Goal: Information Seeking & Learning: Compare options

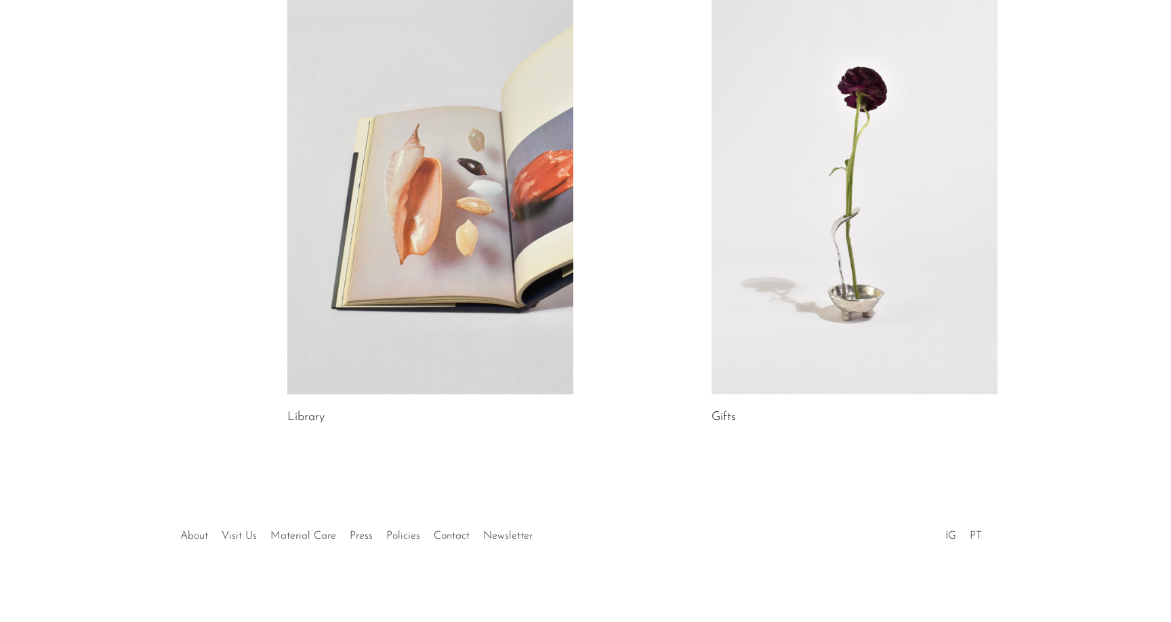
scroll to position [695, 0]
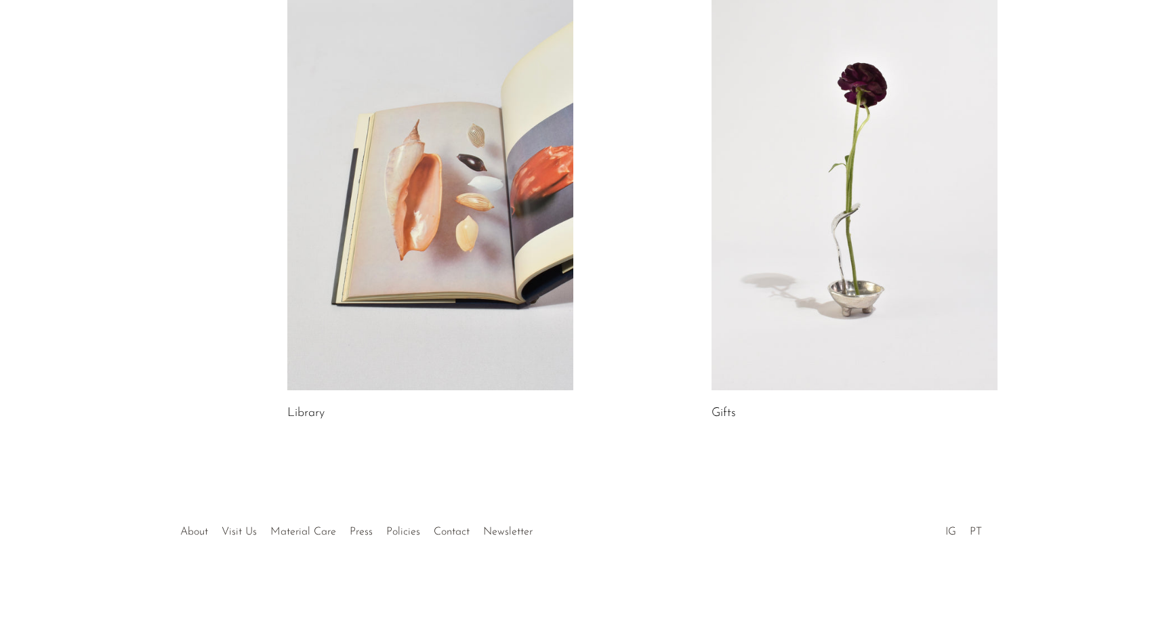
click at [385, 283] on link at bounding box center [430, 190] width 286 height 401
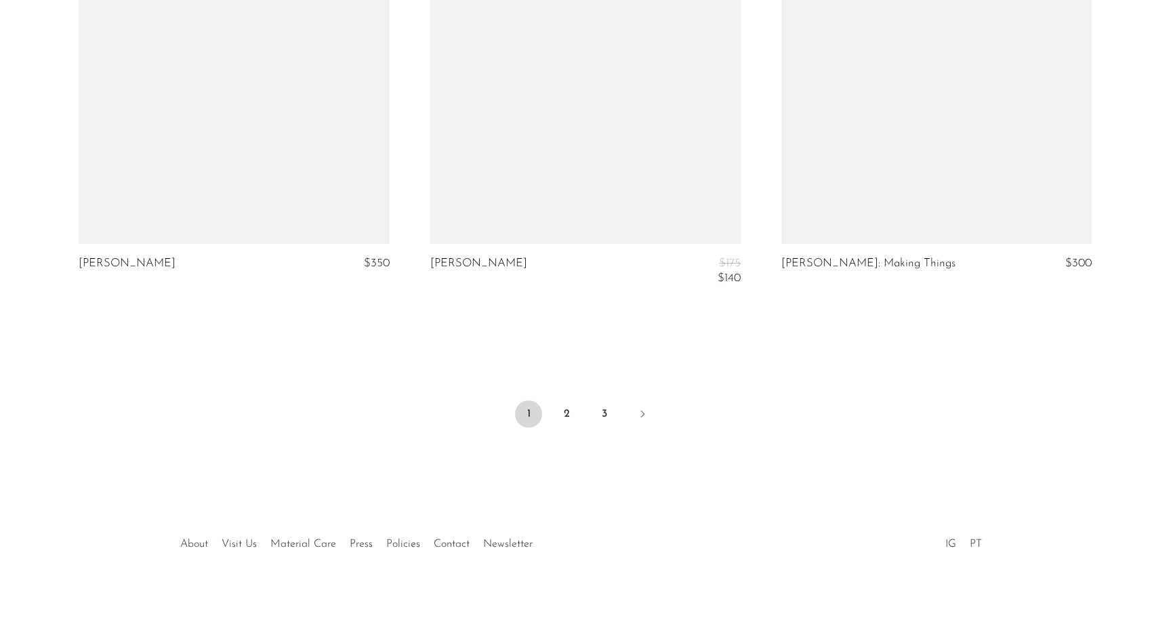
scroll to position [5687, 0]
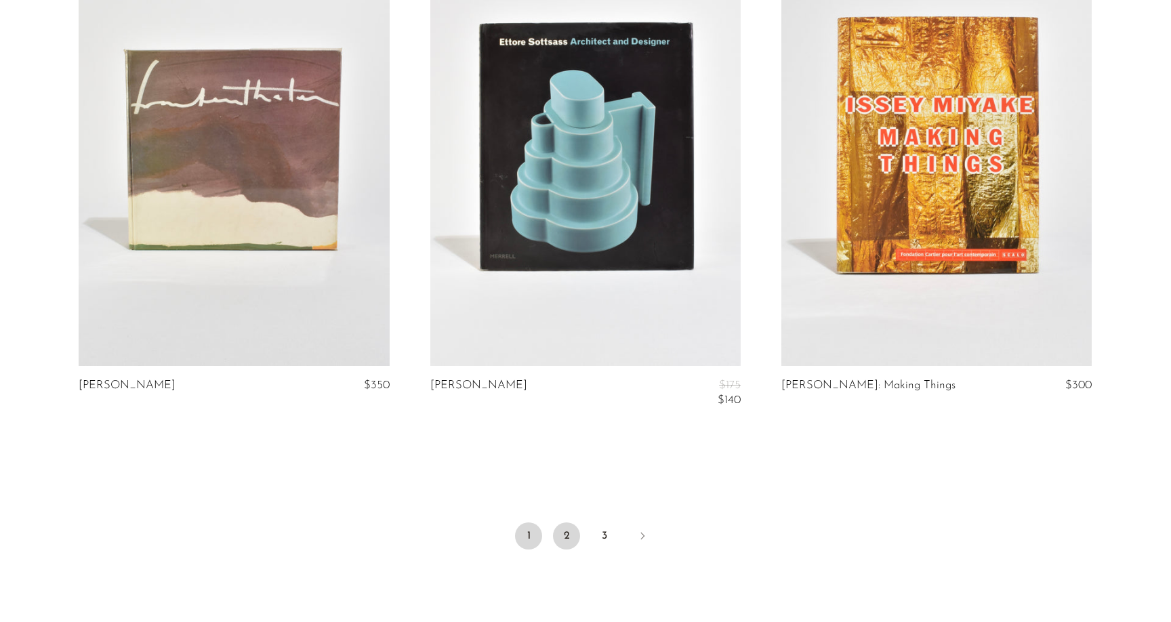
click at [569, 523] on link "2" at bounding box center [566, 536] width 27 height 27
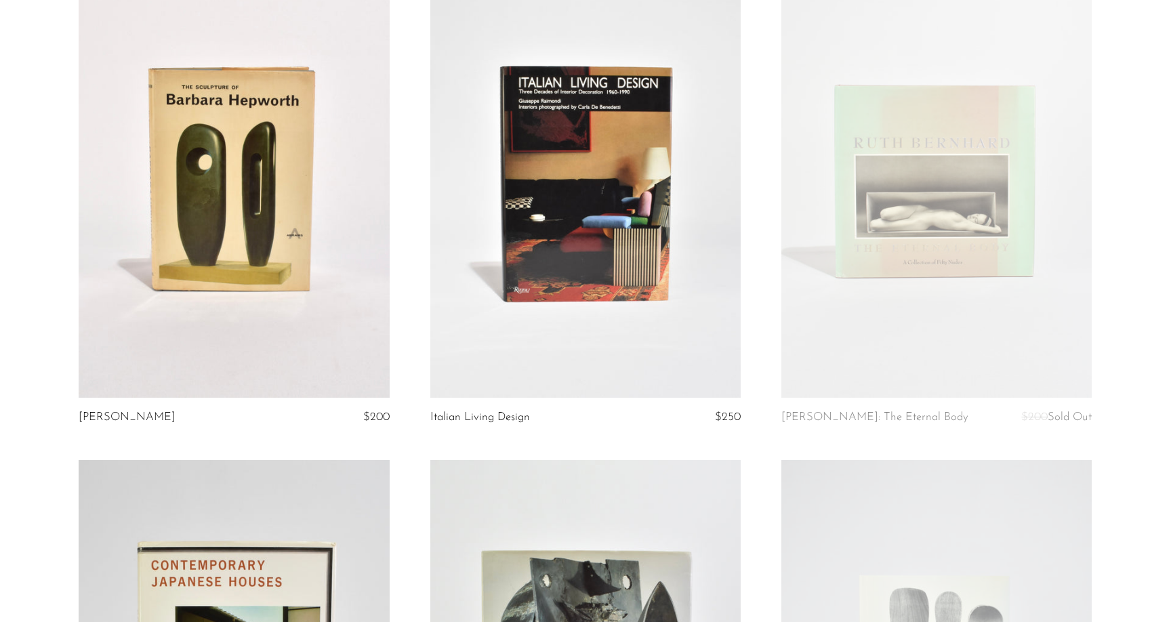
scroll to position [1153, 0]
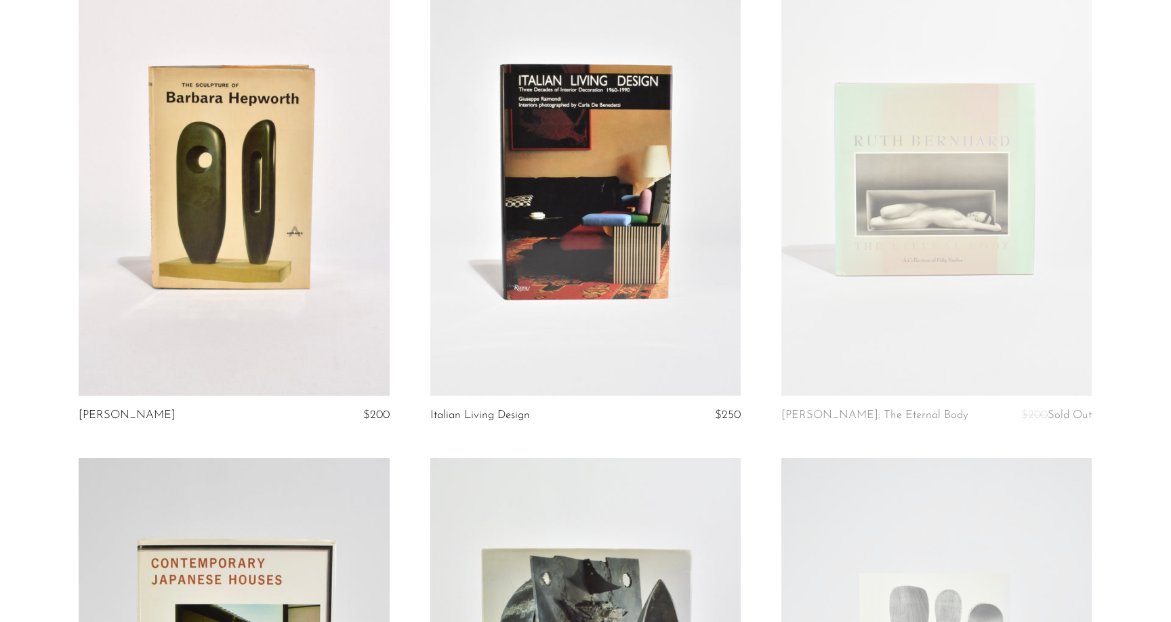
click at [573, 350] on link at bounding box center [585, 178] width 310 height 435
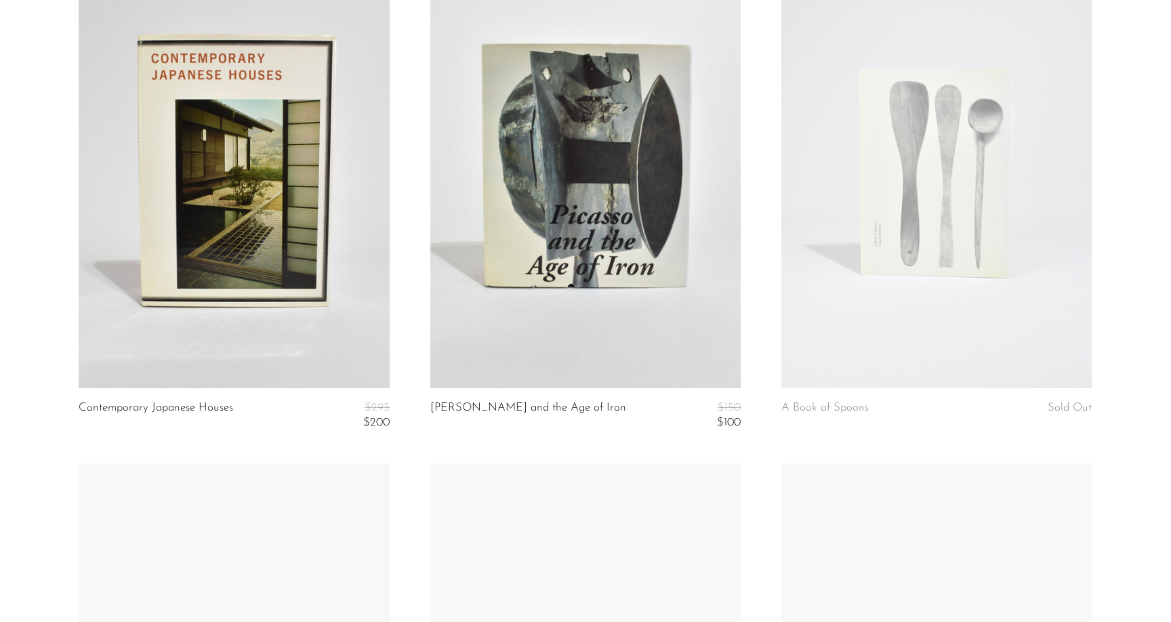
scroll to position [1720, 0]
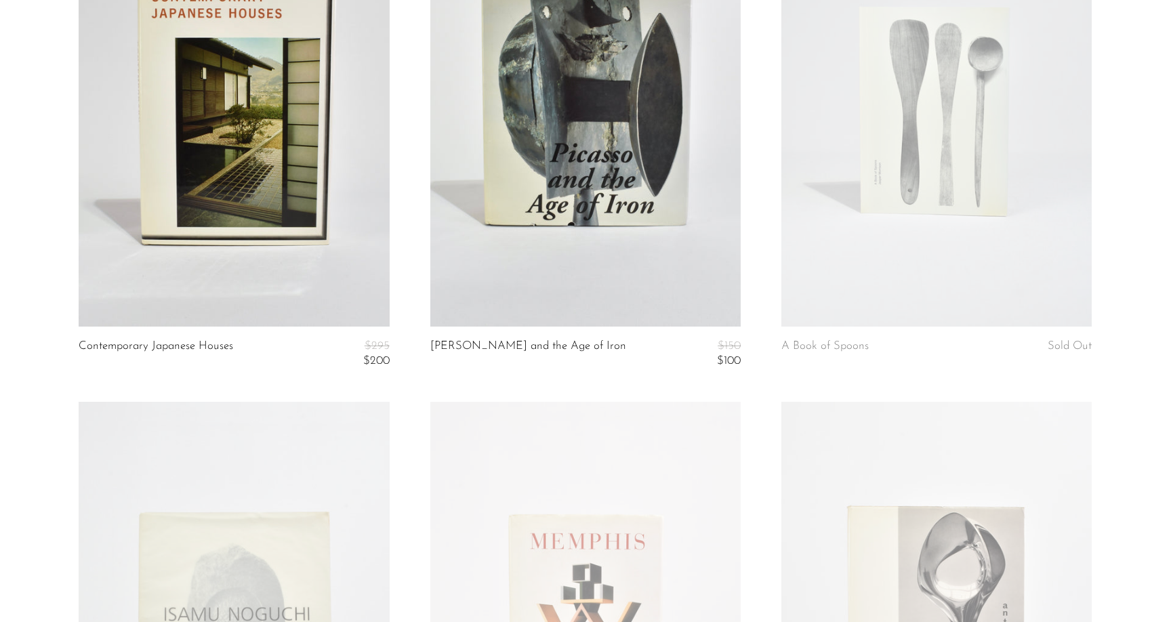
click at [237, 222] on link at bounding box center [234, 109] width 310 height 435
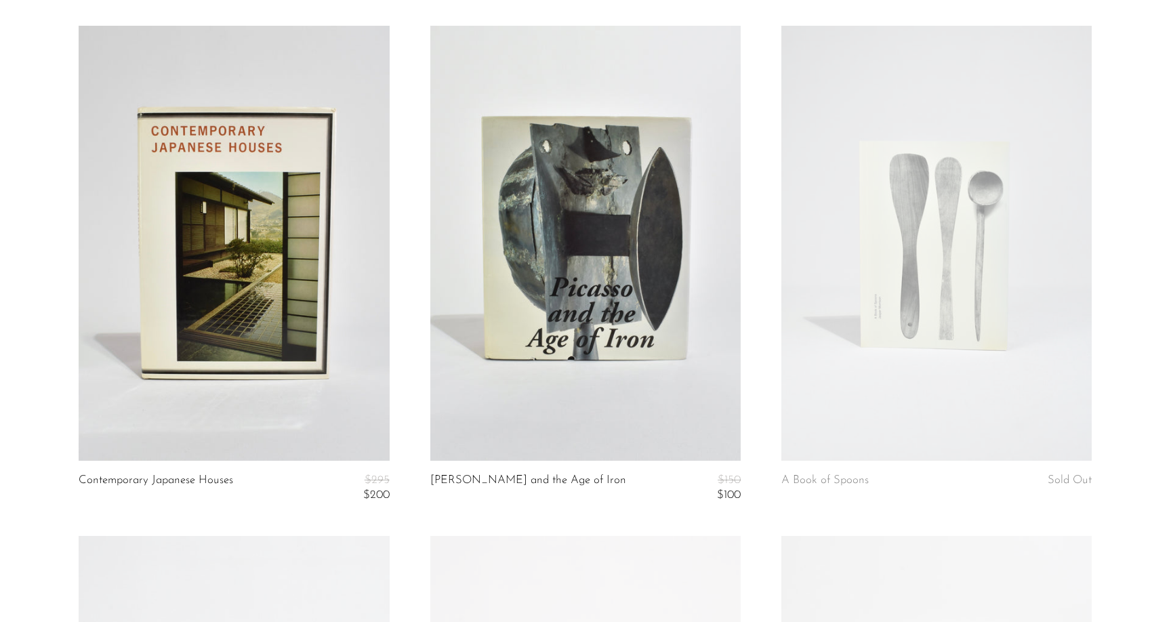
scroll to position [1082, 0]
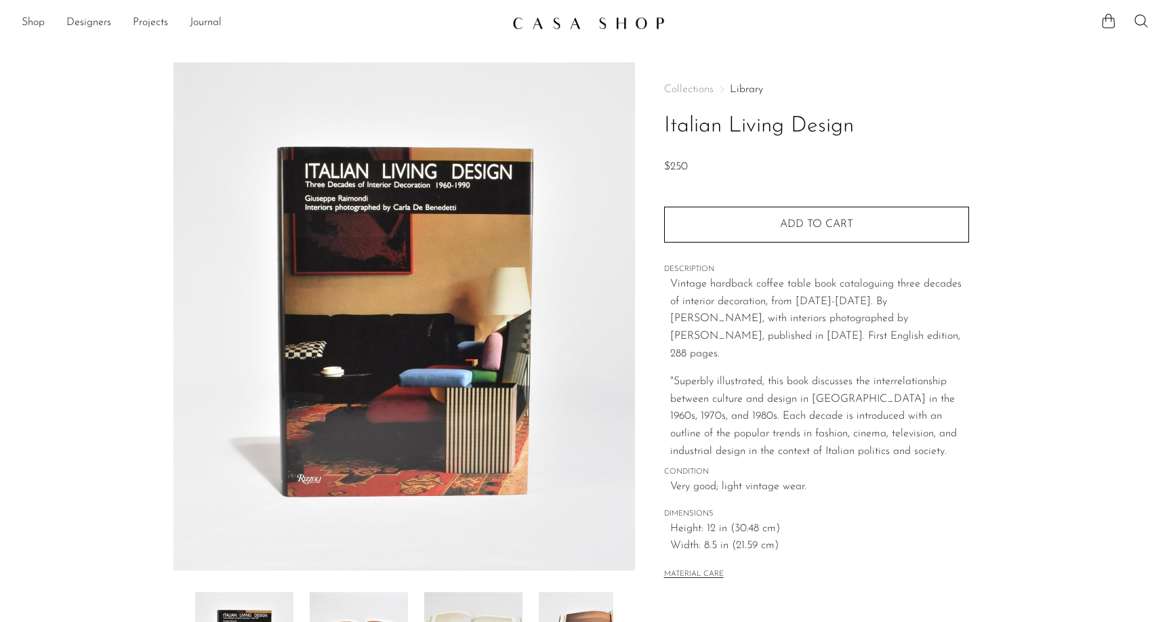
scroll to position [180, 0]
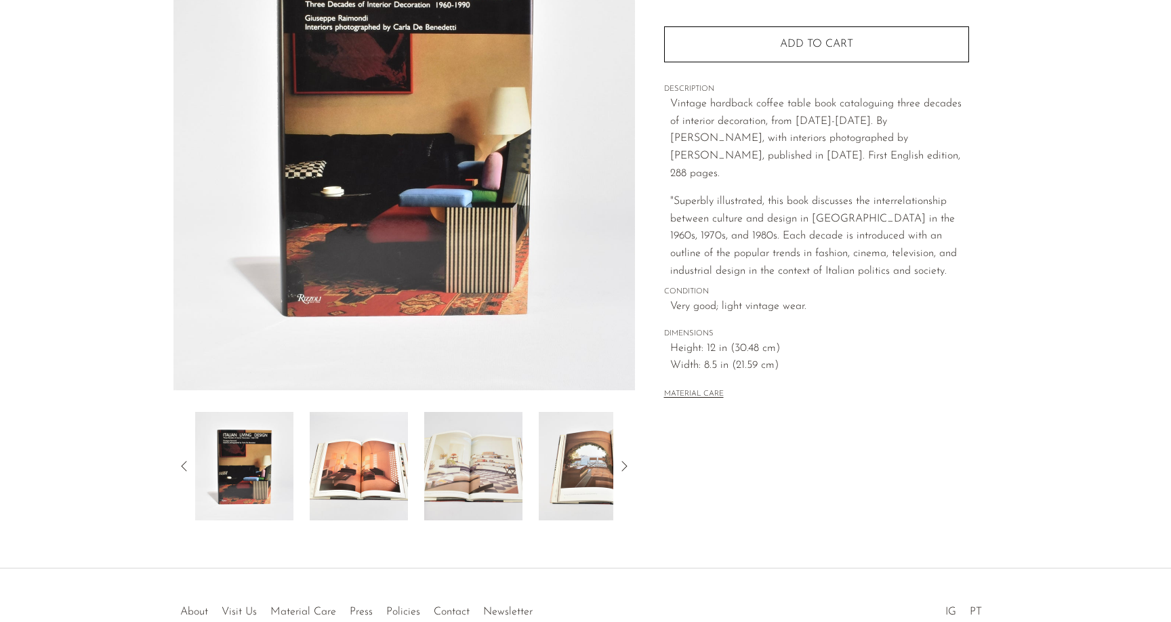
click at [497, 464] on img at bounding box center [473, 466] width 98 height 108
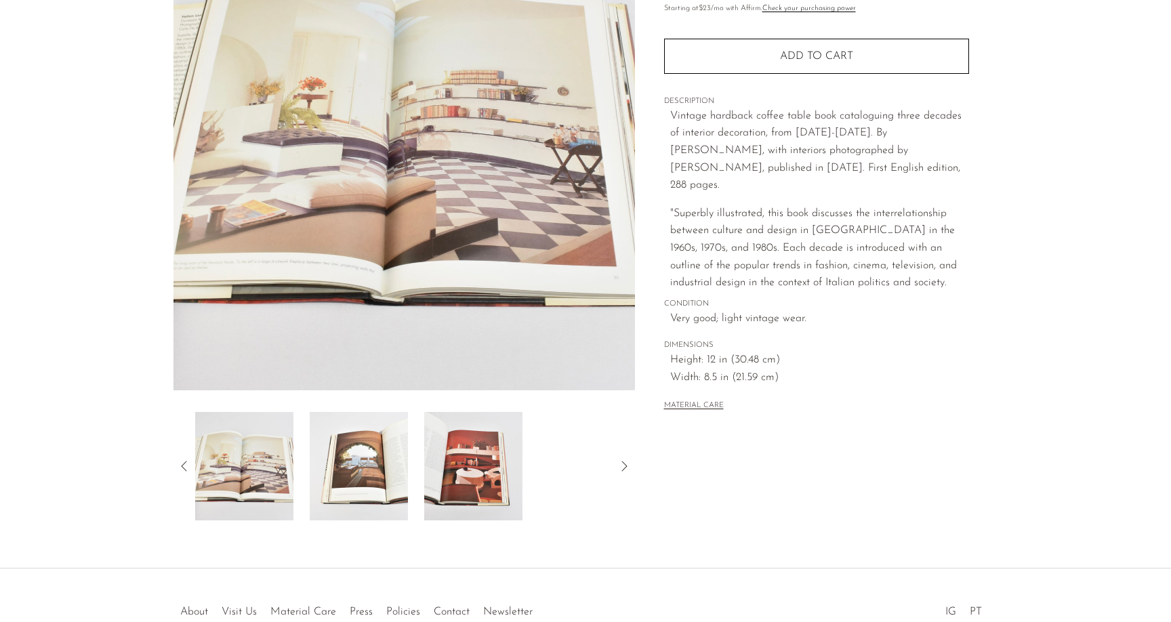
click at [520, 472] on img at bounding box center [473, 466] width 98 height 108
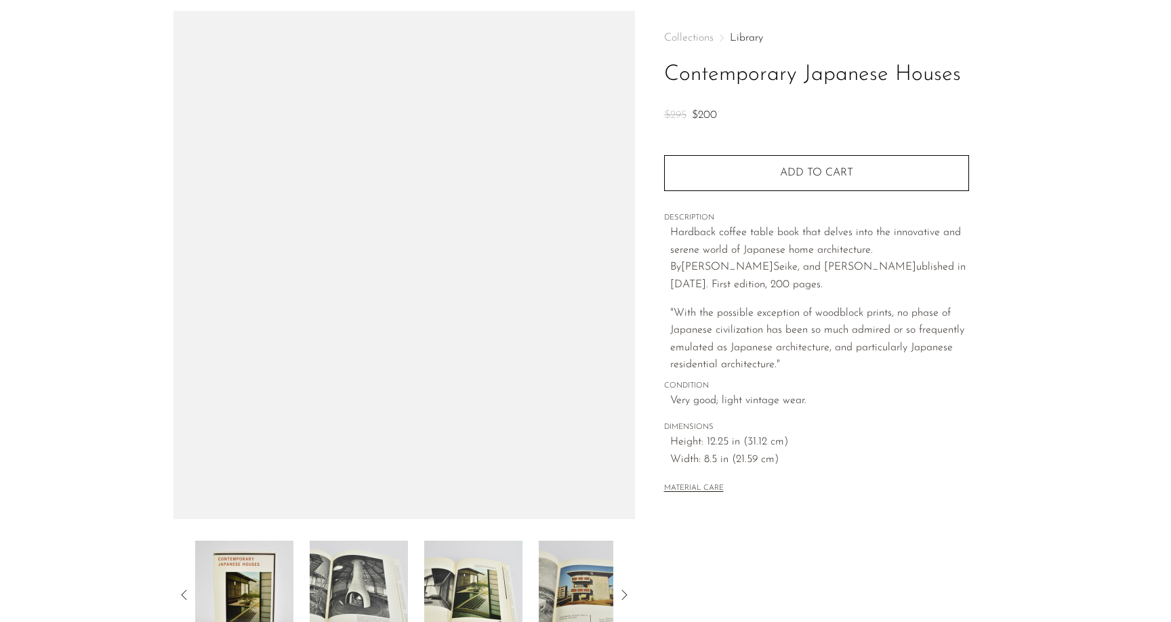
scroll to position [67, 0]
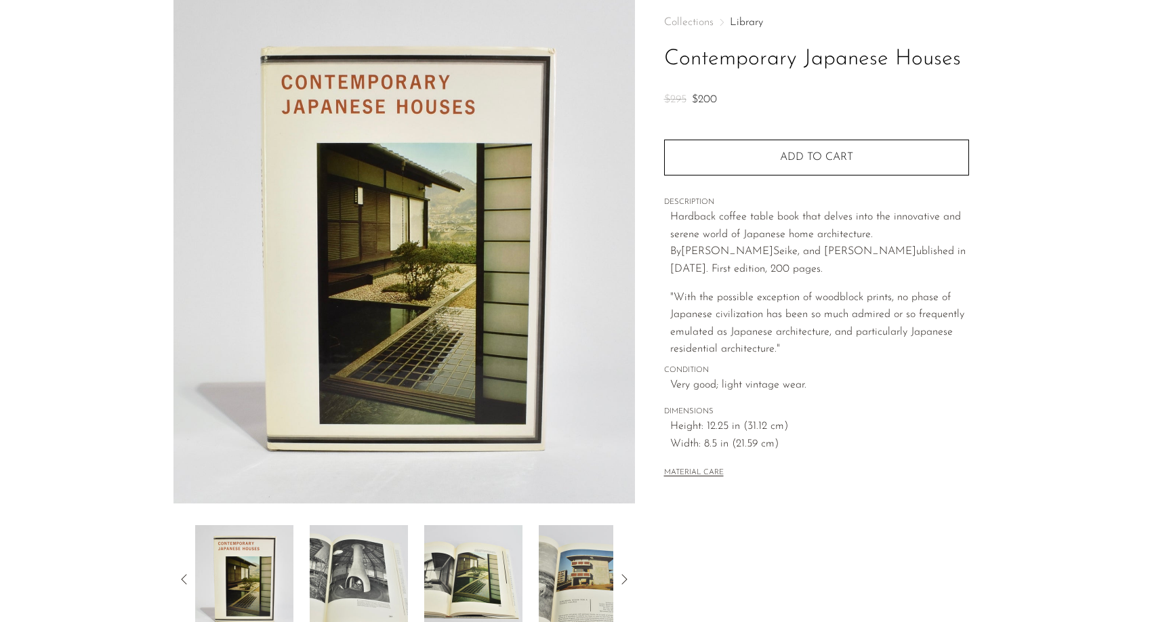
click at [410, 597] on div at bounding box center [404, 579] width 418 height 108
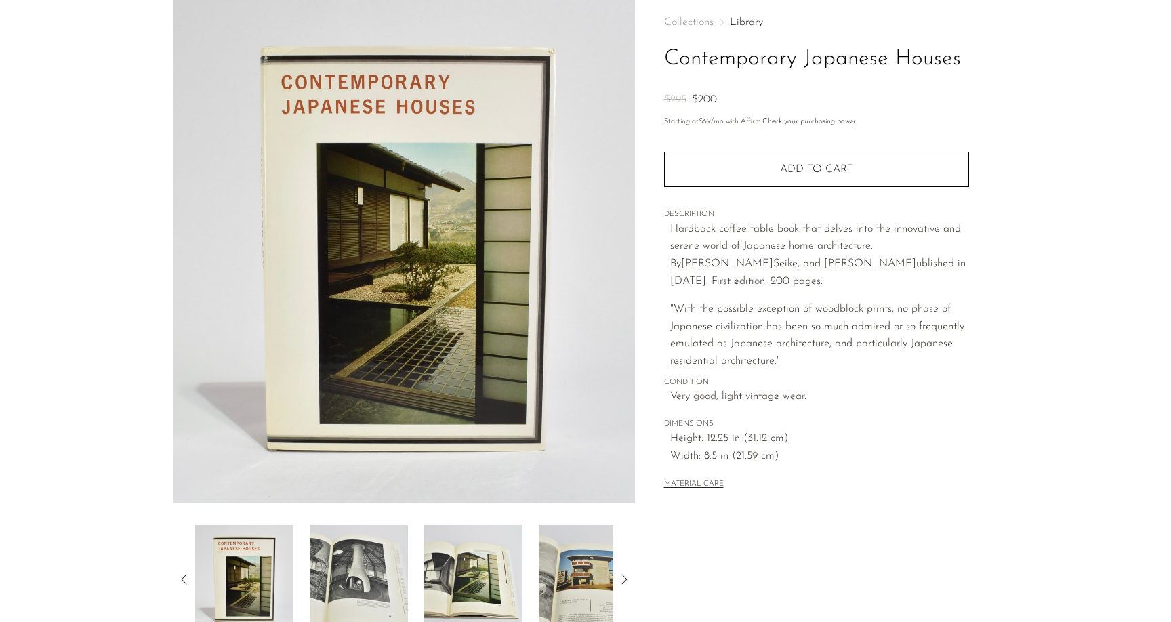
click at [393, 589] on img at bounding box center [359, 579] width 98 height 108
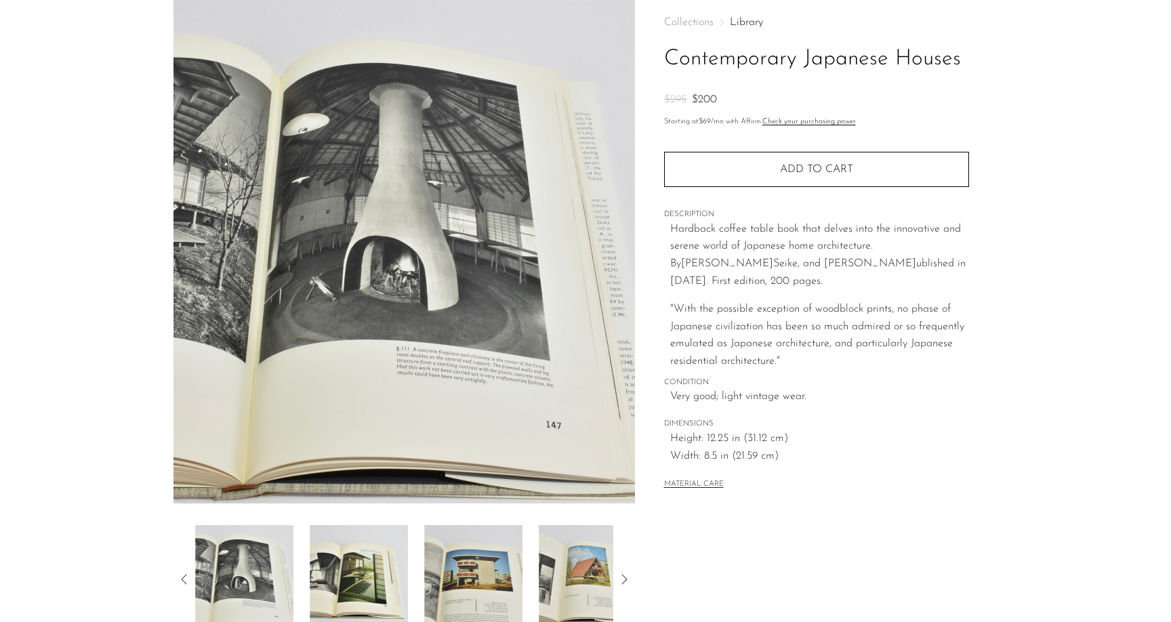
click at [478, 584] on img at bounding box center [473, 579] width 98 height 108
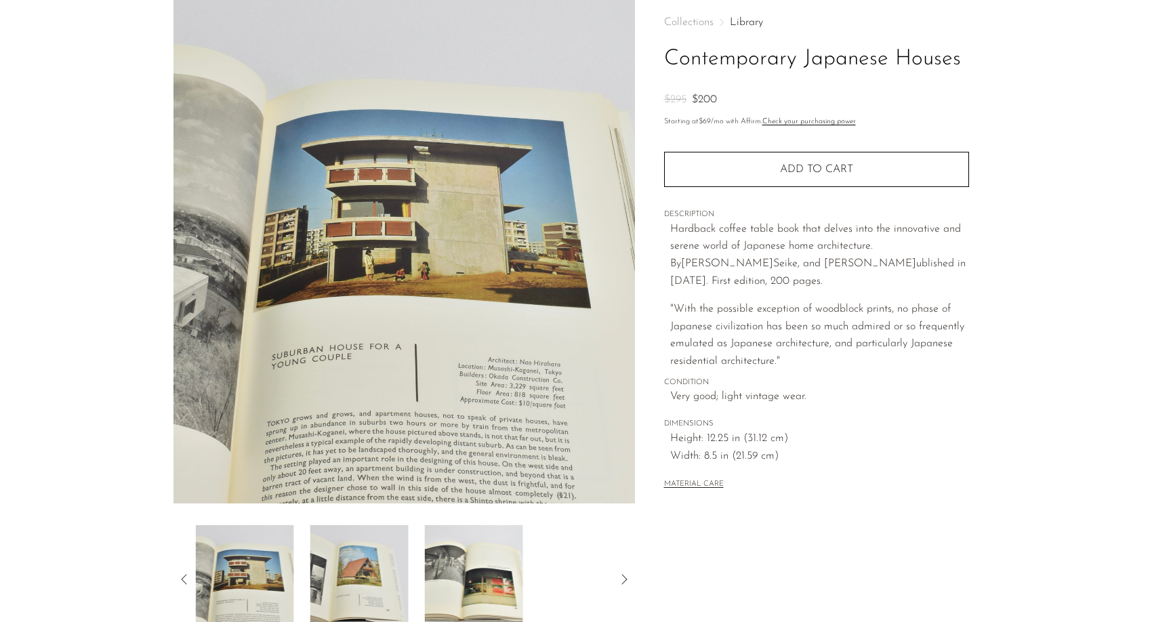
click at [521, 583] on img at bounding box center [474, 579] width 98 height 108
